Goal: Transaction & Acquisition: Book appointment/travel/reservation

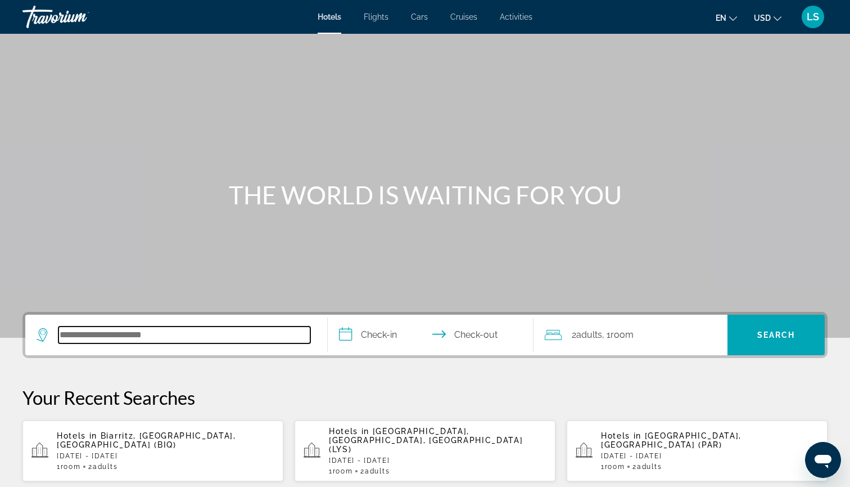
click at [105, 337] on input "Search hotel destination" at bounding box center [184, 334] width 252 height 17
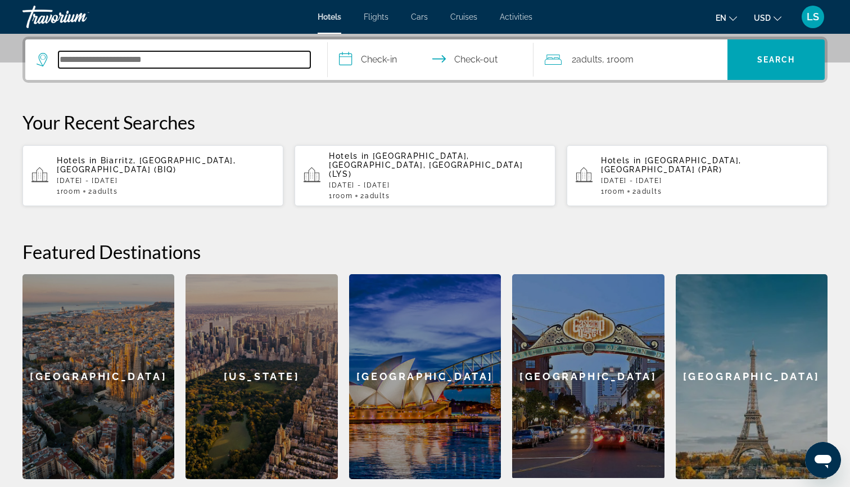
click at [203, 60] on input "Search hotel destination" at bounding box center [184, 59] width 252 height 17
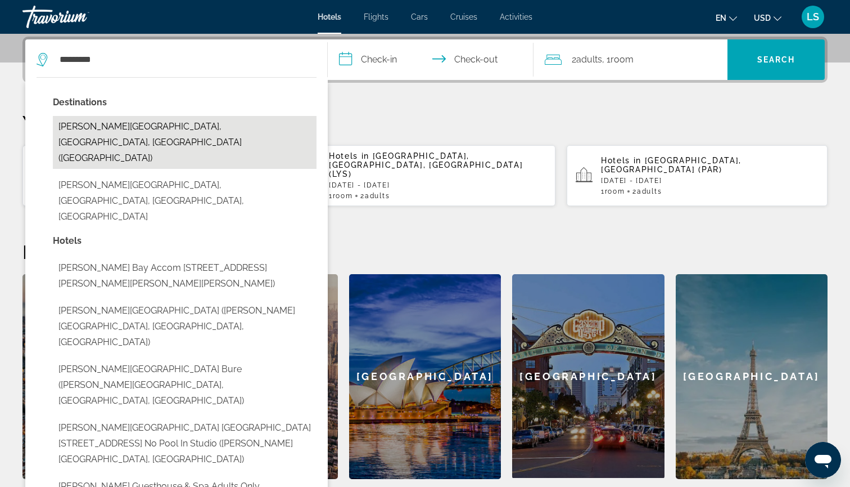
click at [139, 123] on button "[PERSON_NAME][GEOGRAPHIC_DATA], [GEOGRAPHIC_DATA], [GEOGRAPHIC_DATA] ([GEOGRAPH…" at bounding box center [185, 142] width 264 height 53
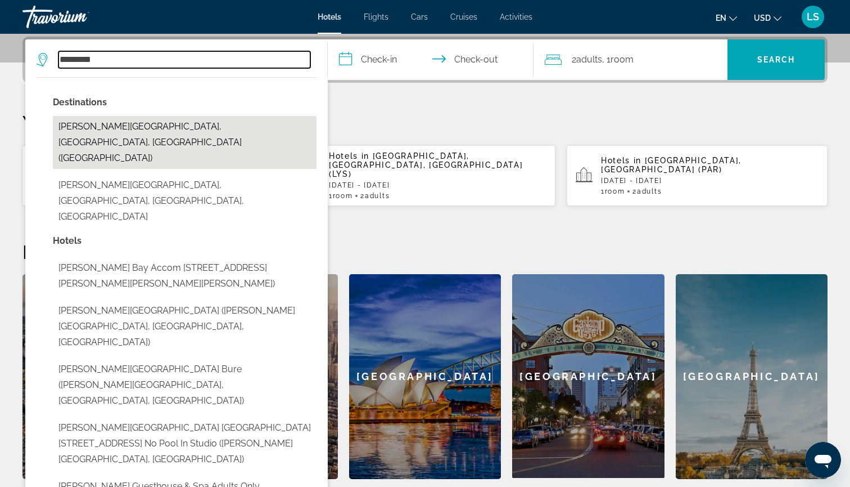
type input "**********"
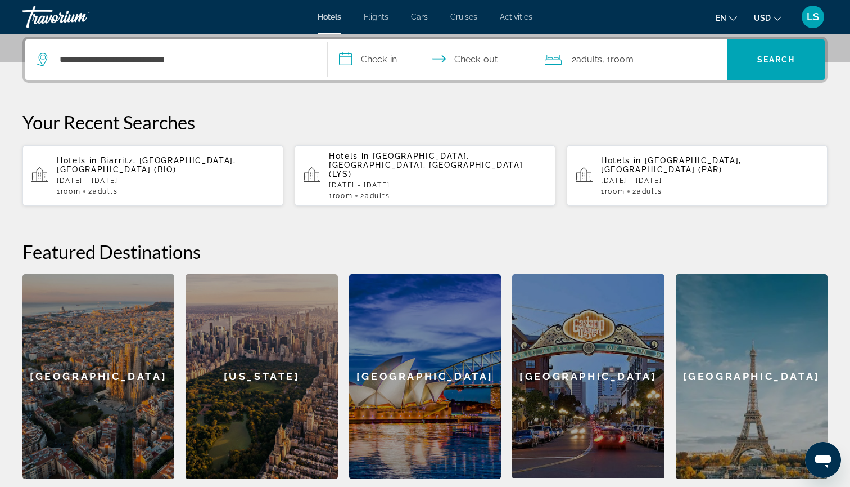
click at [390, 64] on input "**********" at bounding box center [433, 61] width 210 height 44
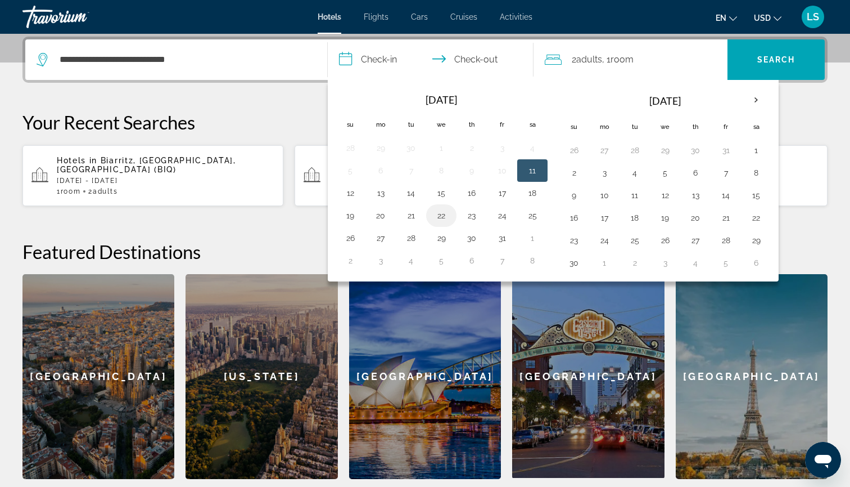
click at [433, 215] on td "22" at bounding box center [441, 215] width 30 height 22
click at [476, 214] on button "23" at bounding box center [472, 216] width 18 height 16
click at [532, 216] on button "25" at bounding box center [533, 216] width 18 height 16
type input "**********"
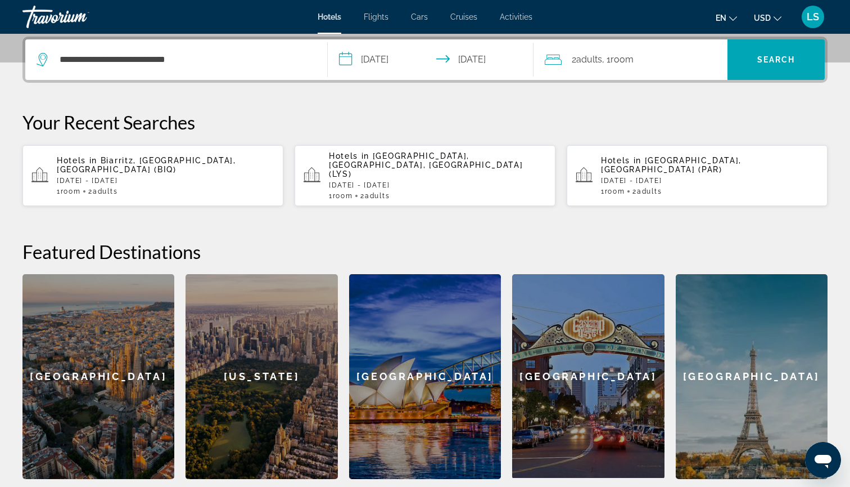
click at [669, 56] on div "2 Adult Adults , 1 Room rooms" at bounding box center [636, 60] width 183 height 16
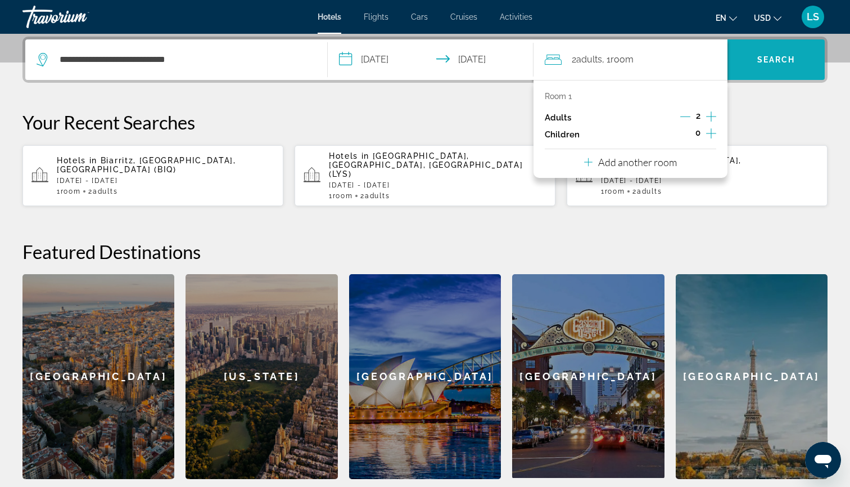
click at [759, 61] on span "Search" at bounding box center [777, 59] width 38 height 9
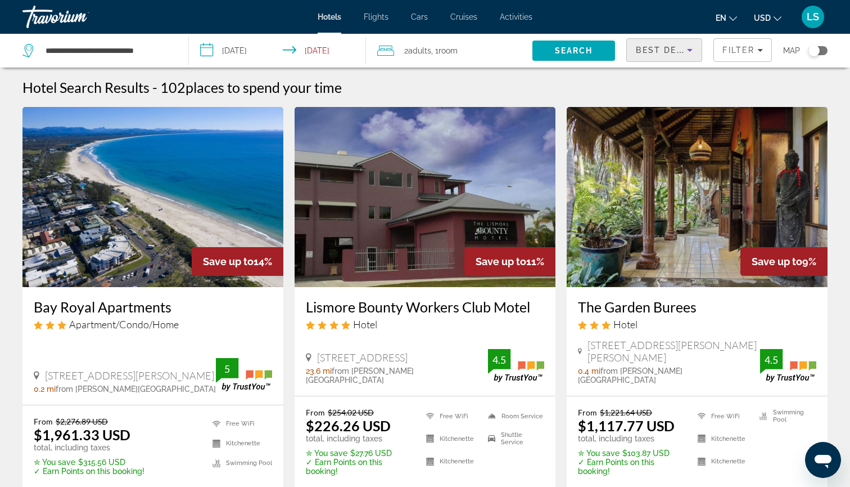
click at [657, 48] on span "Best Deals" at bounding box center [665, 50] width 58 height 9
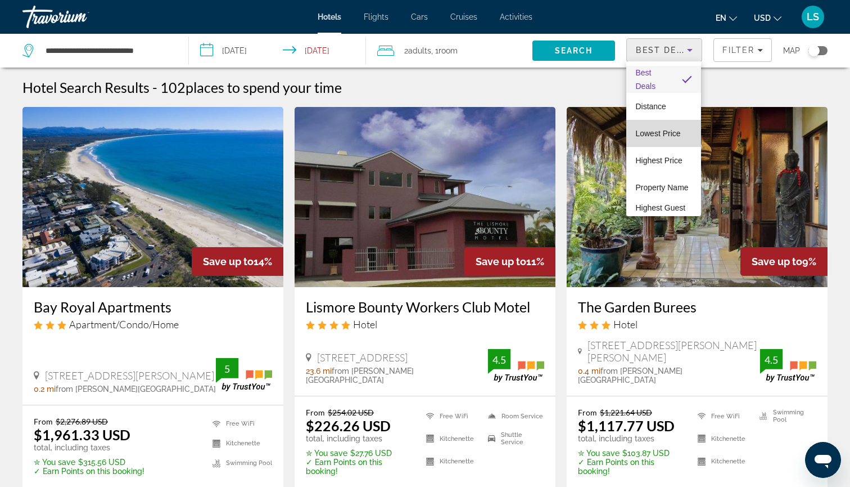
click at [652, 125] on mat-option "Lowest Price" at bounding box center [664, 133] width 75 height 27
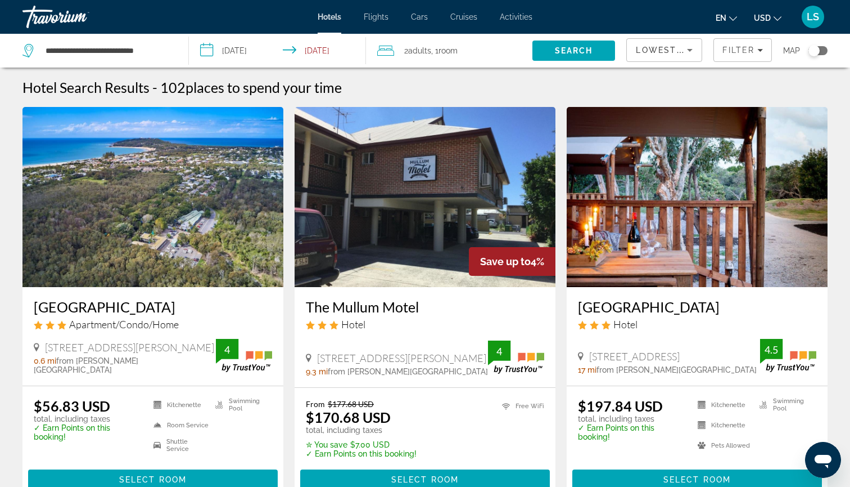
click at [239, 184] on img "Main content" at bounding box center [152, 197] width 261 height 180
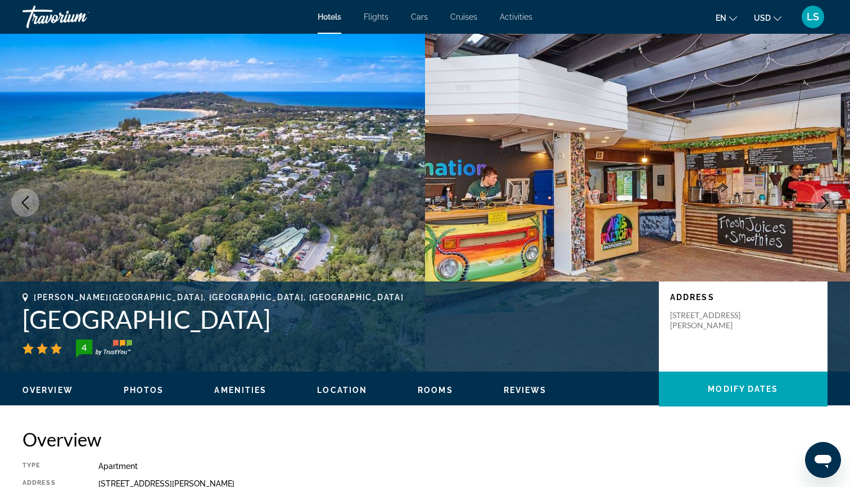
click at [827, 197] on icon "Next image" at bounding box center [824, 202] width 13 height 13
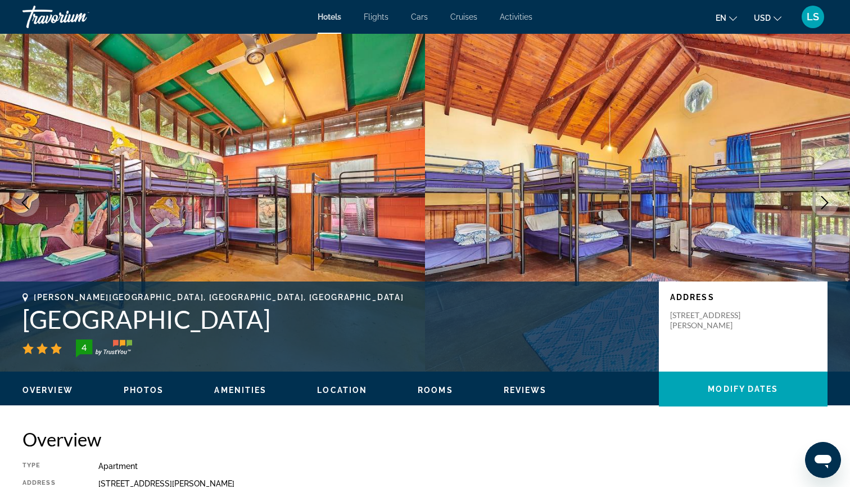
click at [827, 197] on icon "Next image" at bounding box center [824, 202] width 13 height 13
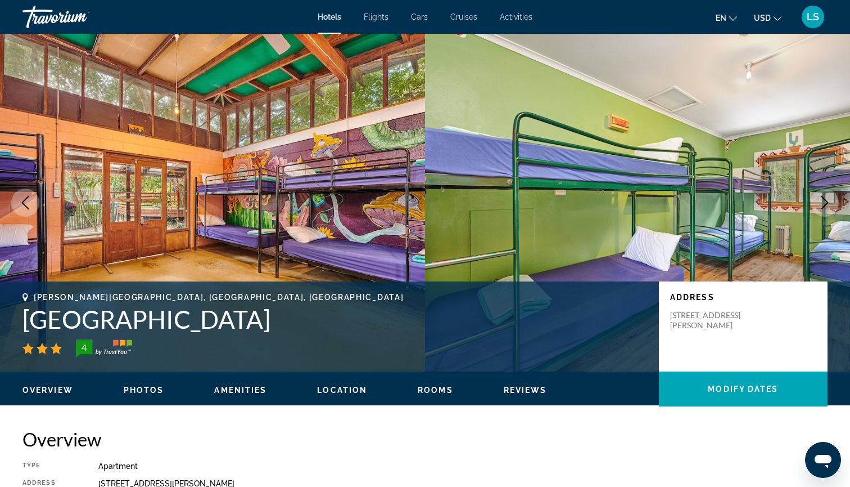
click at [827, 197] on icon "Next image" at bounding box center [824, 202] width 13 height 13
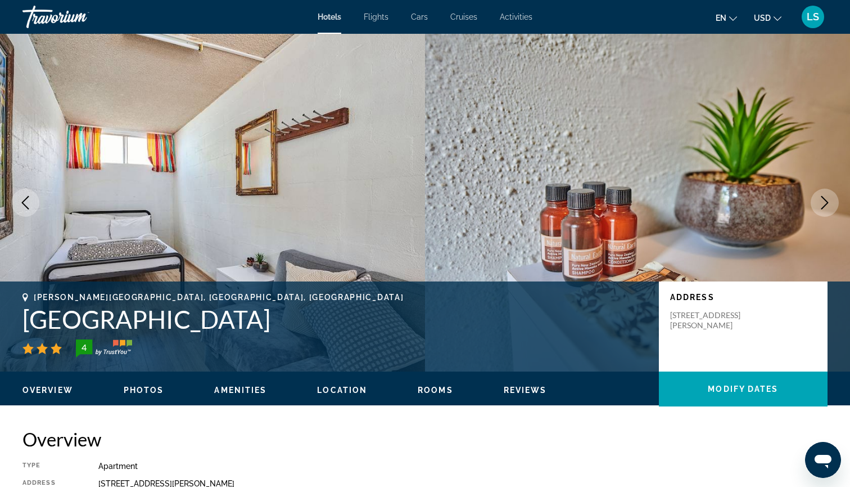
click at [827, 197] on icon "Next image" at bounding box center [824, 202] width 13 height 13
